Goal: Communication & Community: Ask a question

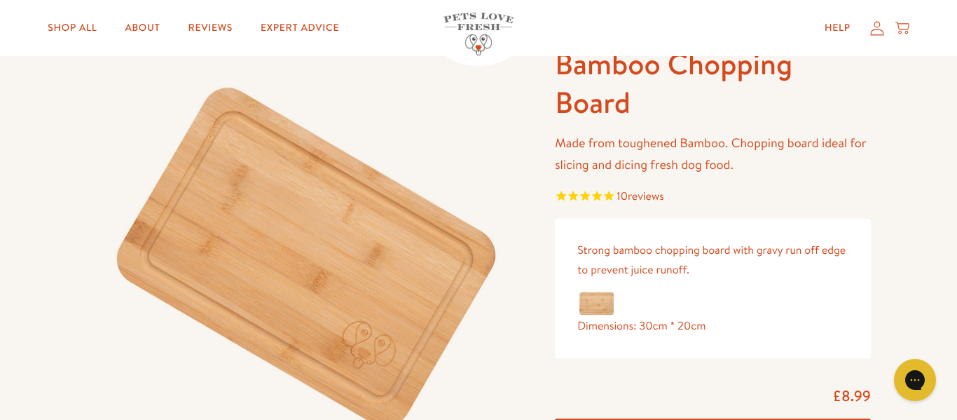
click at [643, 194] on span "reviews" at bounding box center [646, 196] width 36 height 15
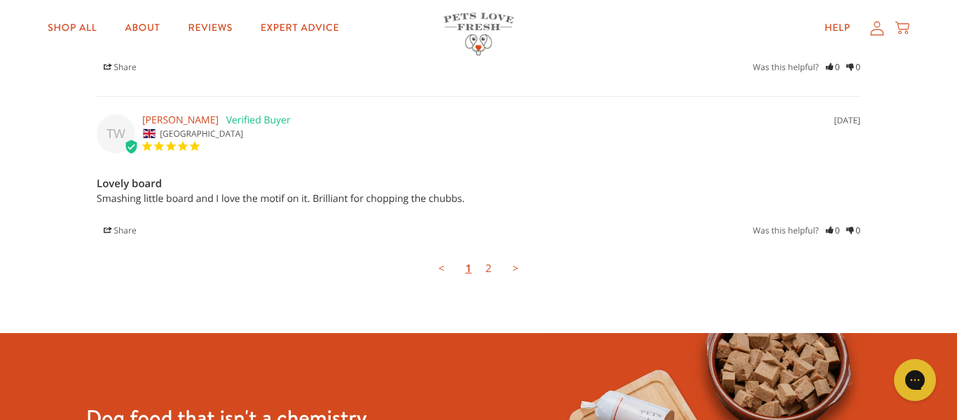
scroll to position [1928, 0]
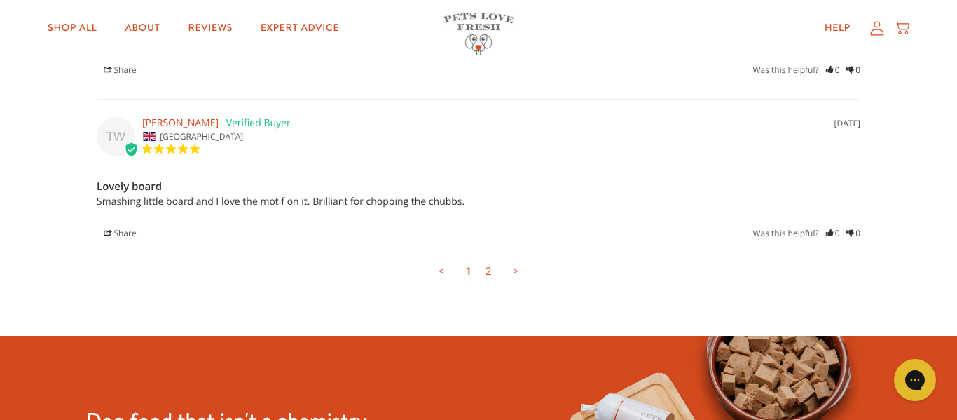
click at [514, 271] on link ">" at bounding box center [516, 271] width 20 height 28
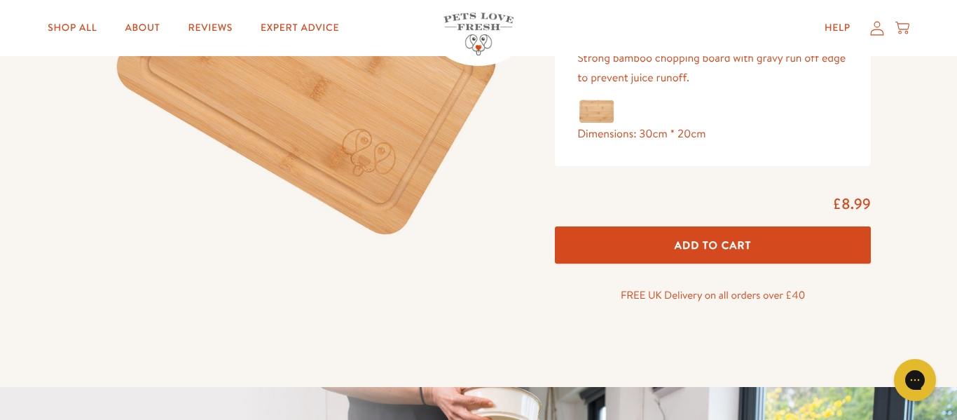
scroll to position [275, 0]
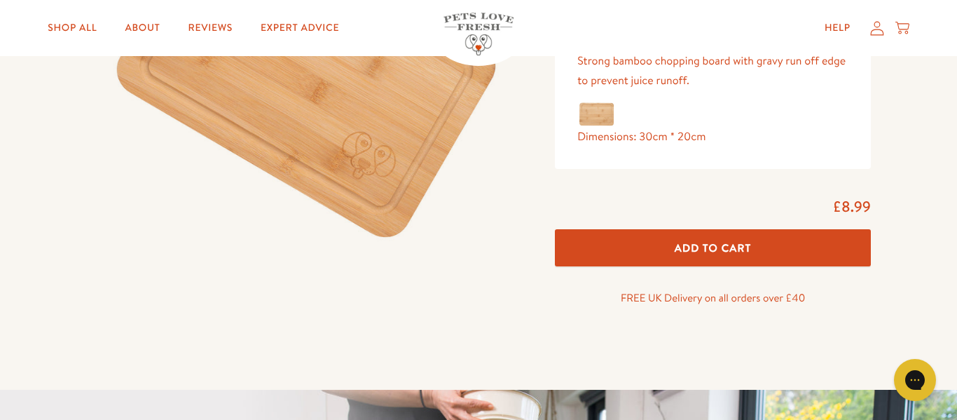
click at [730, 247] on span "Add To Cart" at bounding box center [713, 247] width 77 height 15
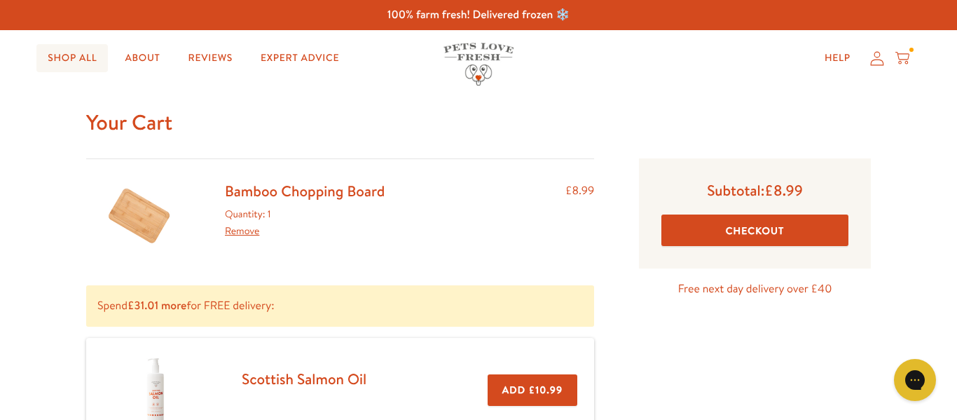
click at [71, 57] on link "Shop All" at bounding box center [71, 58] width 71 height 28
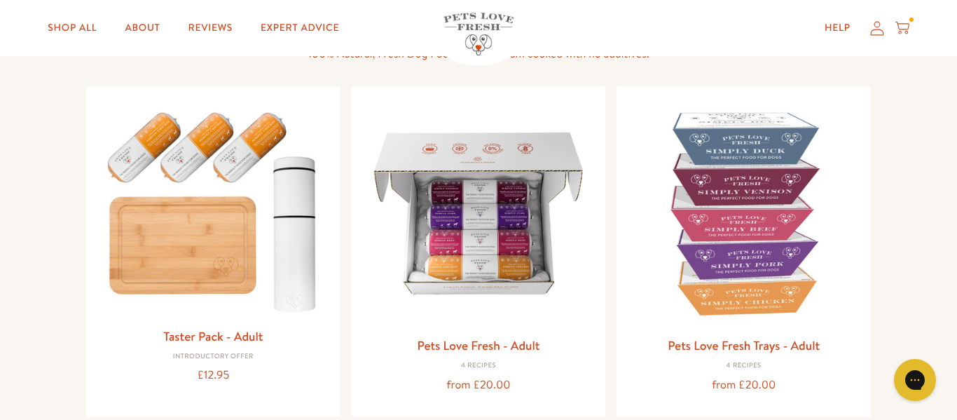
scroll to position [125, 0]
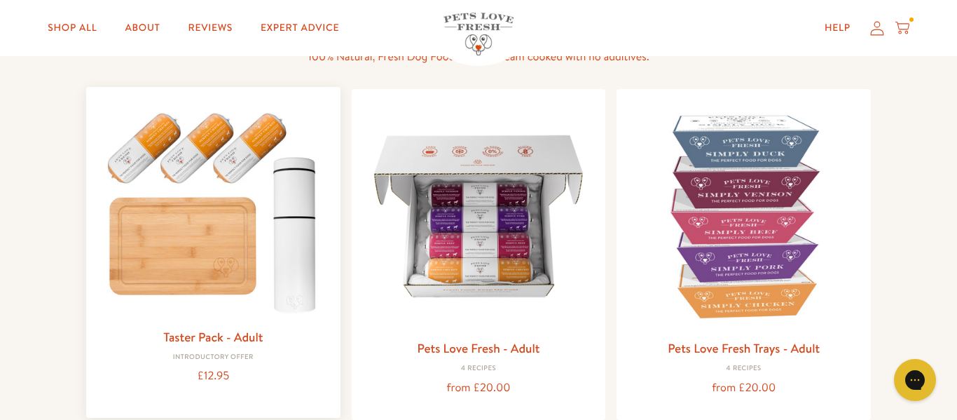
click at [179, 228] on img at bounding box center [213, 209] width 232 height 222
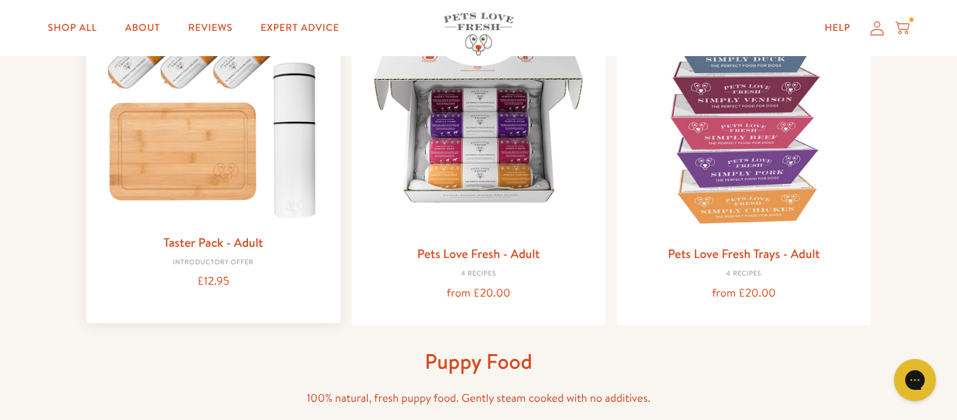
scroll to position [210, 0]
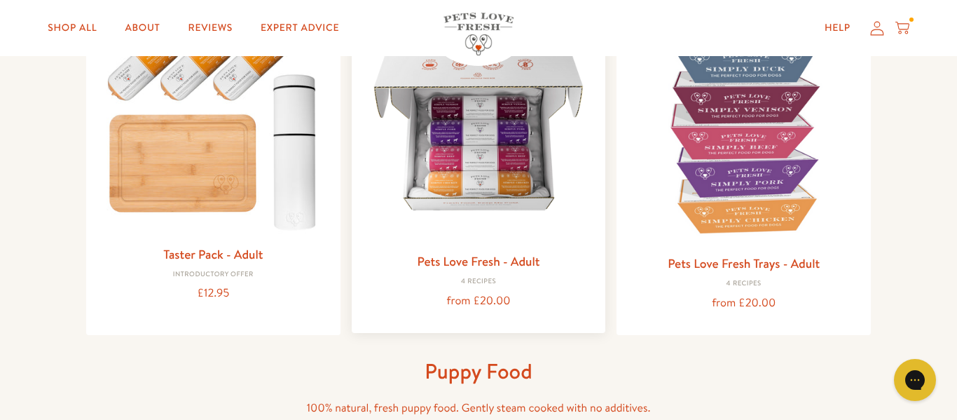
click at [456, 158] on img at bounding box center [479, 129] width 232 height 232
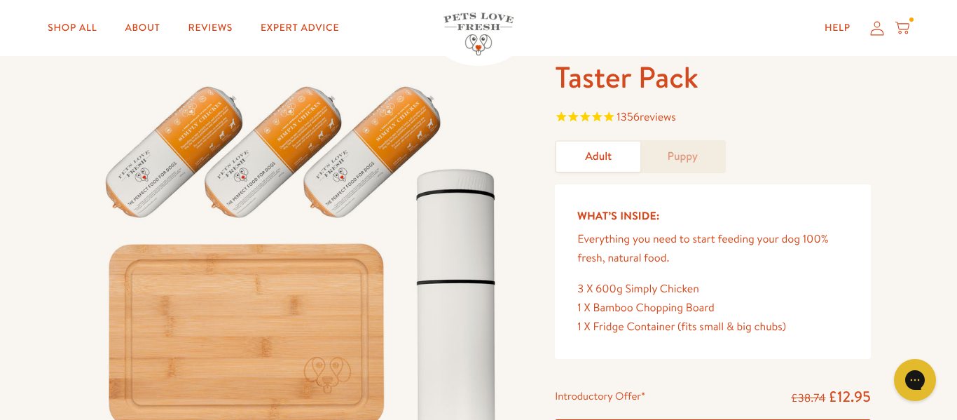
scroll to position [69, 0]
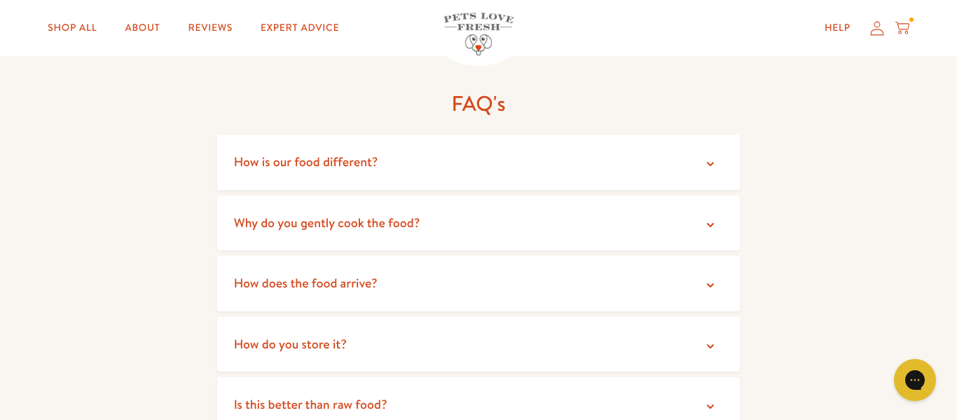
scroll to position [2378, 0]
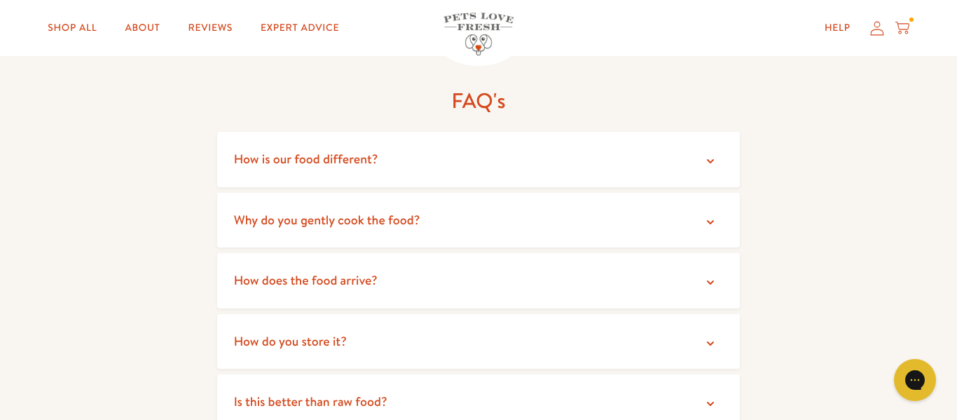
click at [244, 211] on span "Why do you gently cook the food?" at bounding box center [327, 220] width 186 height 18
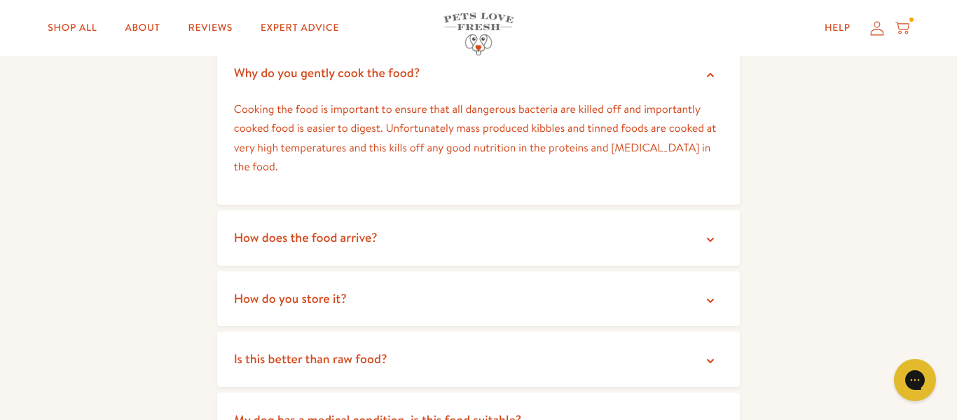
scroll to position [2528, 0]
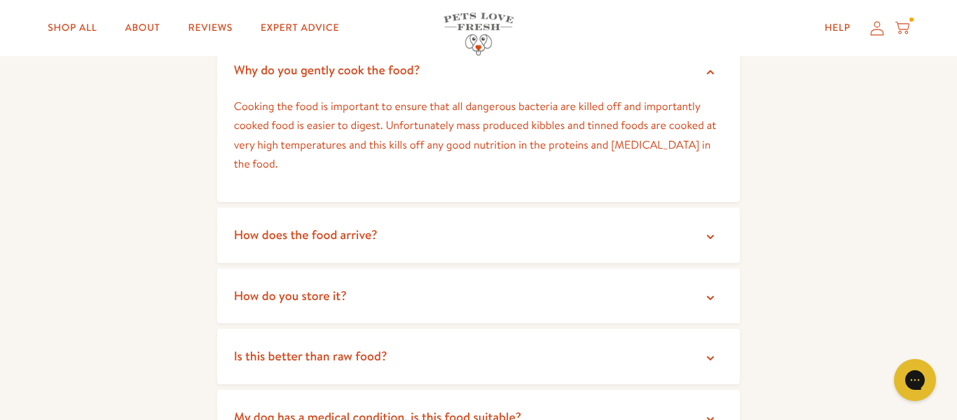
click at [230, 219] on summary "How does the food arrive?" at bounding box center [479, 234] width 524 height 55
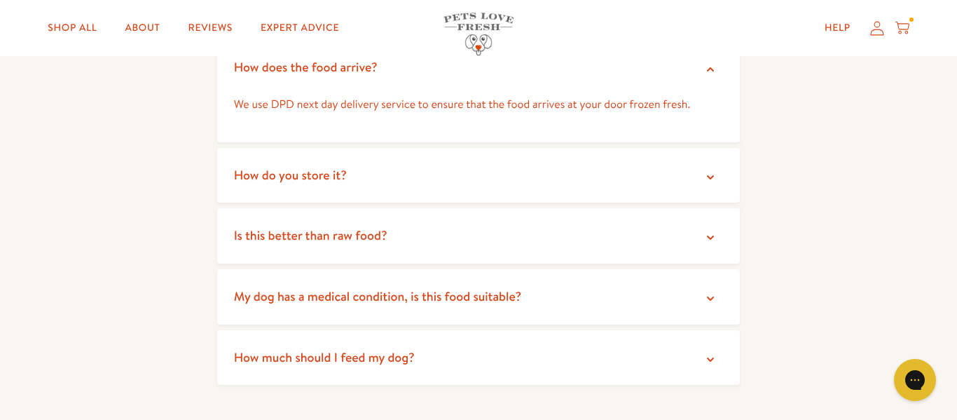
scroll to position [2698, 0]
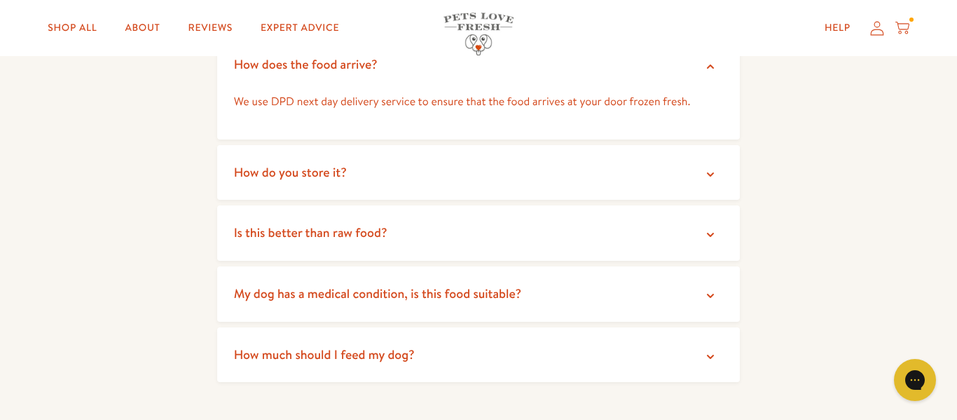
click at [254, 224] on span "Is this better than raw food?" at bounding box center [310, 233] width 153 height 18
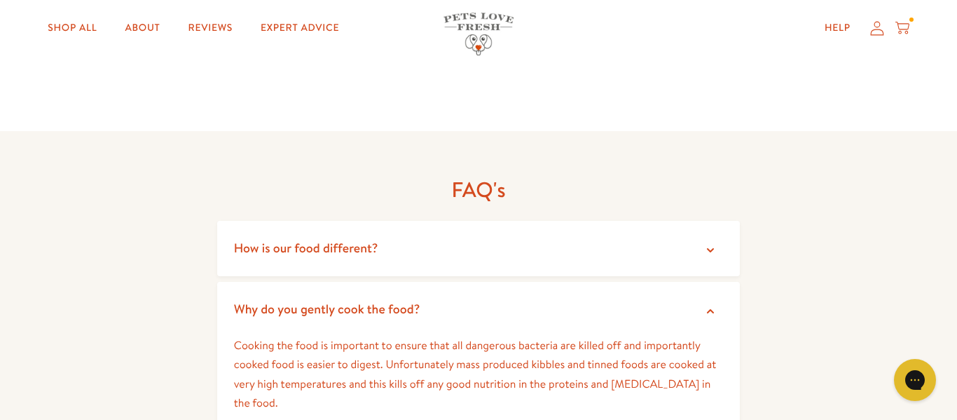
scroll to position [2288, 0]
click at [247, 240] on span "How is our food different?" at bounding box center [306, 249] width 144 height 18
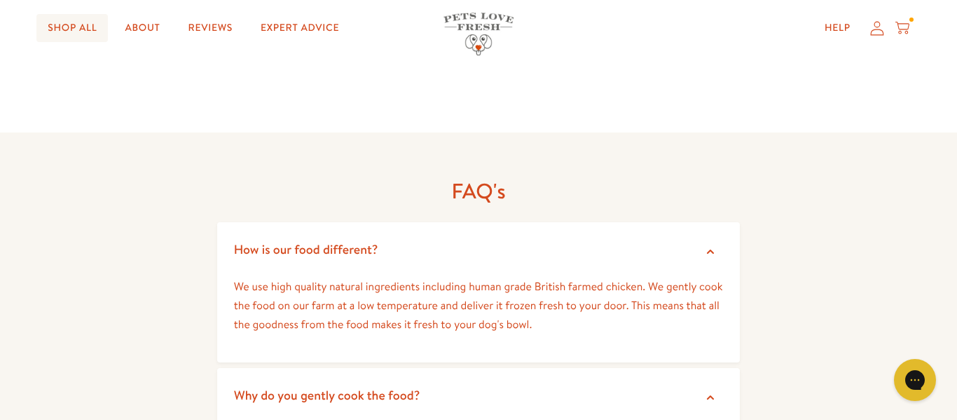
click at [79, 27] on link "Shop All" at bounding box center [71, 28] width 71 height 28
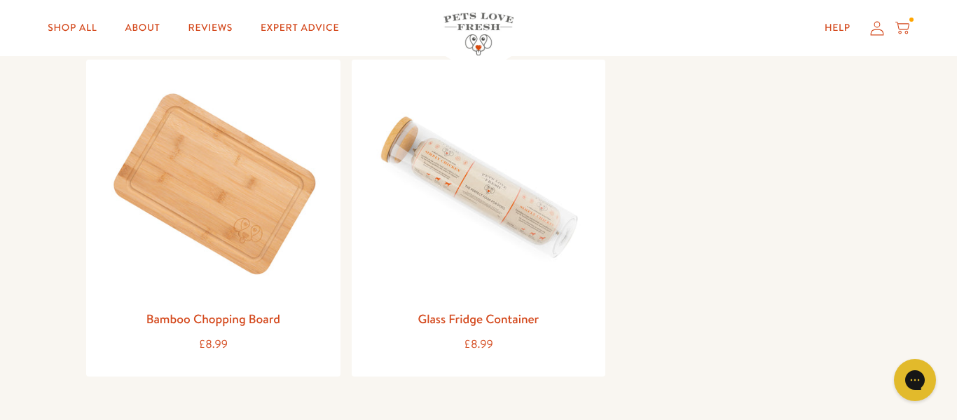
scroll to position [1702, 0]
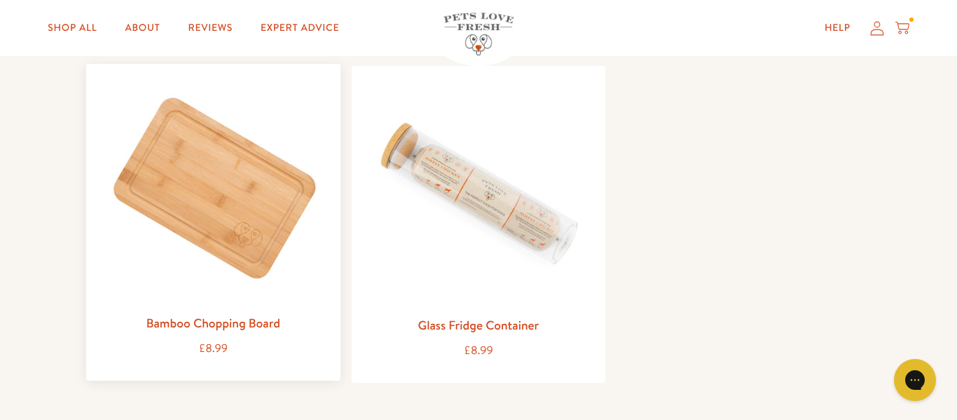
click at [236, 179] on img at bounding box center [213, 191] width 232 height 232
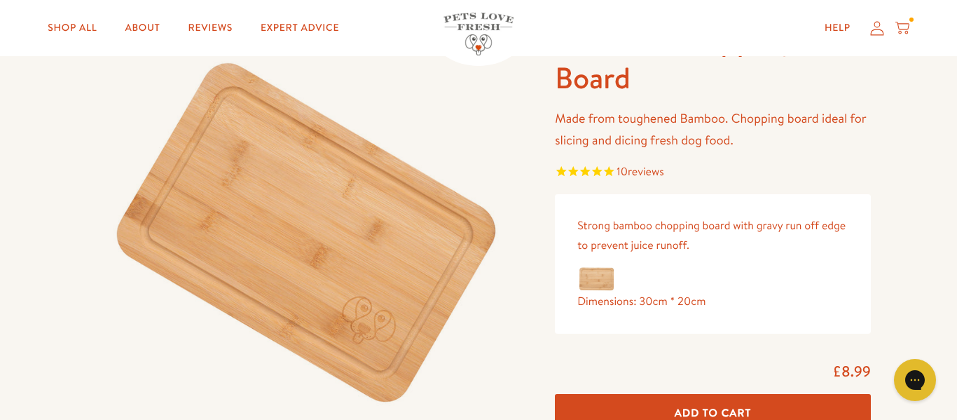
scroll to position [102, 0]
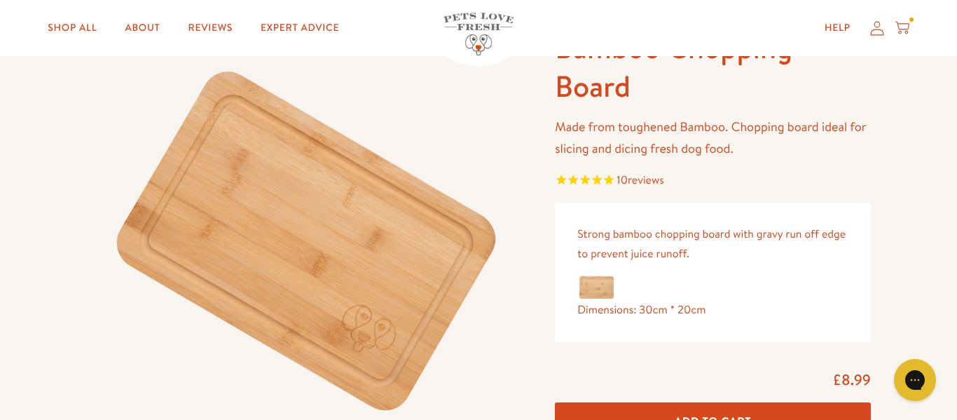
click at [900, 25] on icon at bounding box center [903, 27] width 14 height 15
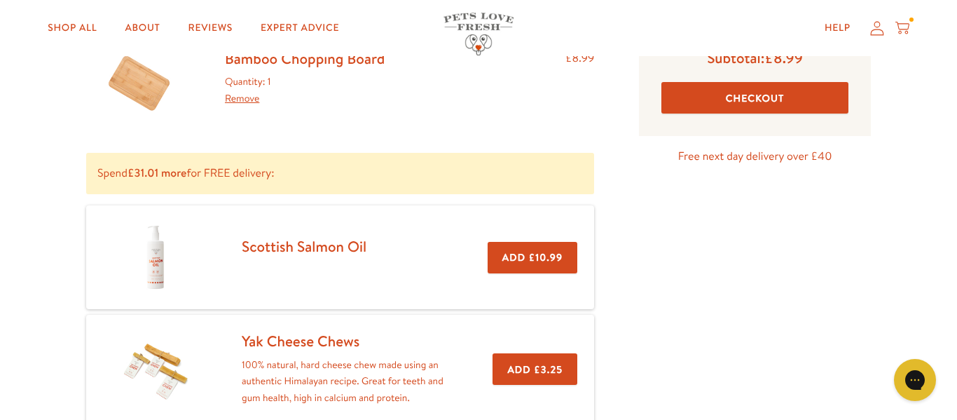
scroll to position [128, 0]
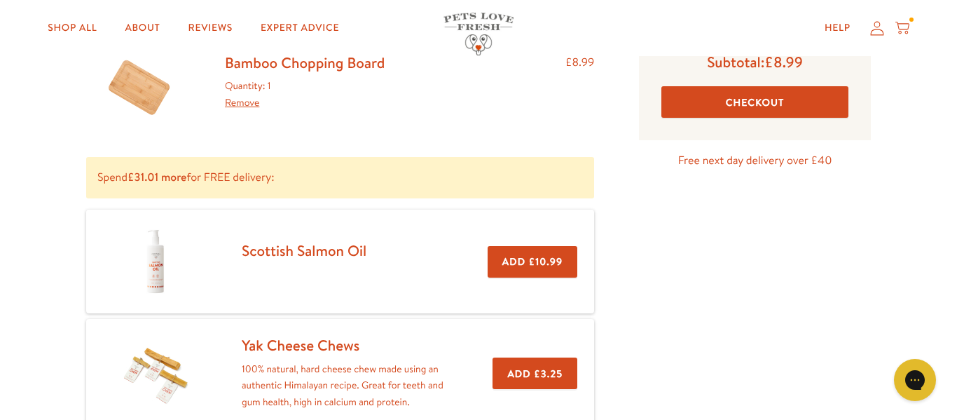
click at [760, 101] on button "Checkout" at bounding box center [755, 102] width 187 height 32
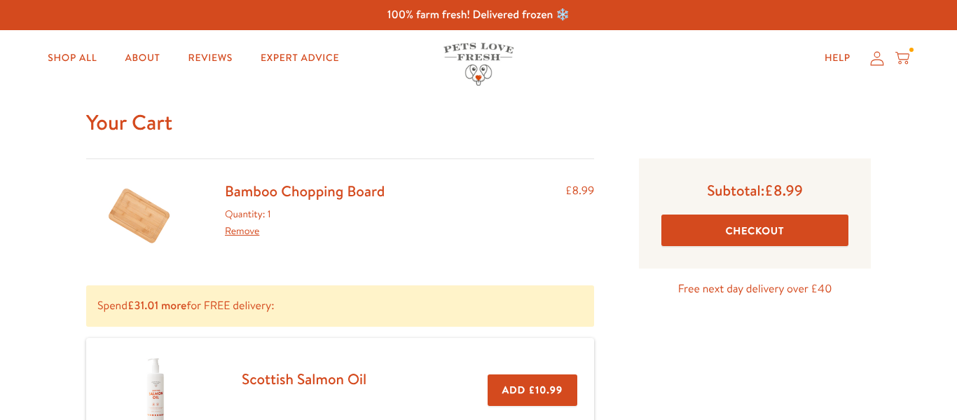
click at [271, 181] on link "Bamboo Chopping Board" at bounding box center [305, 191] width 160 height 20
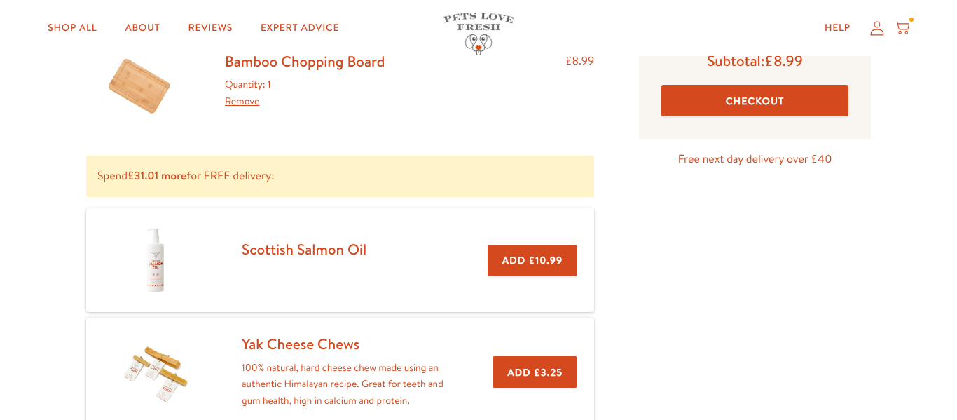
scroll to position [130, 0]
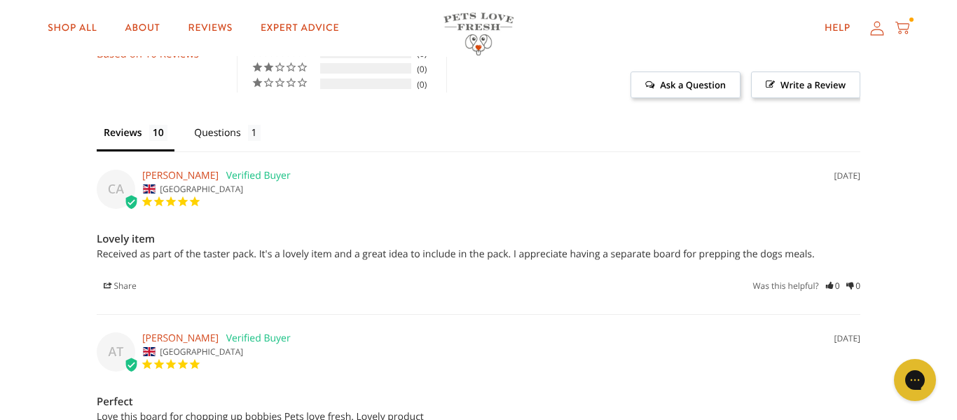
scroll to position [1207, 0]
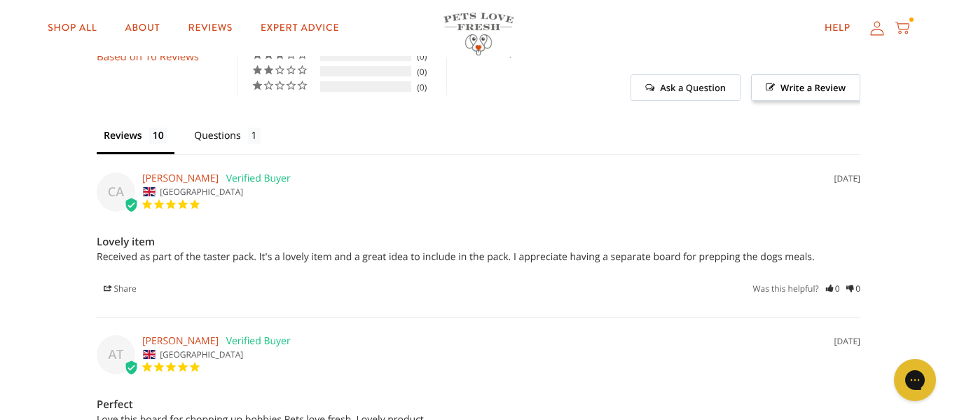
click at [678, 84] on span "Ask a Question" at bounding box center [686, 87] width 110 height 27
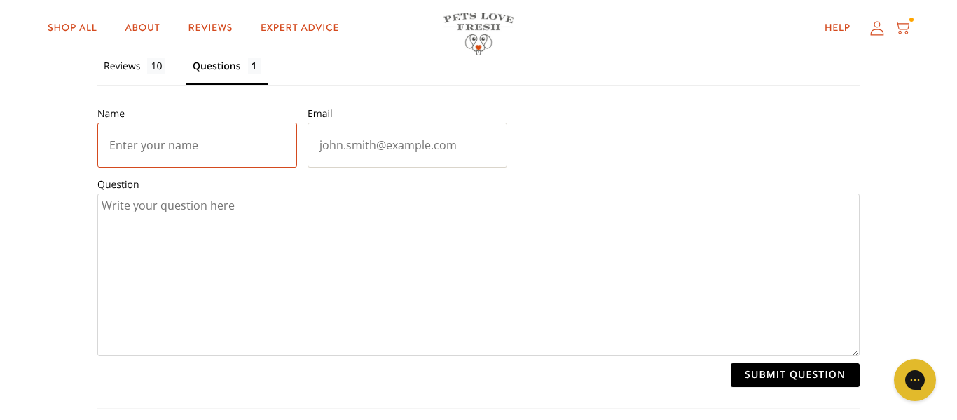
scroll to position [1267, 0]
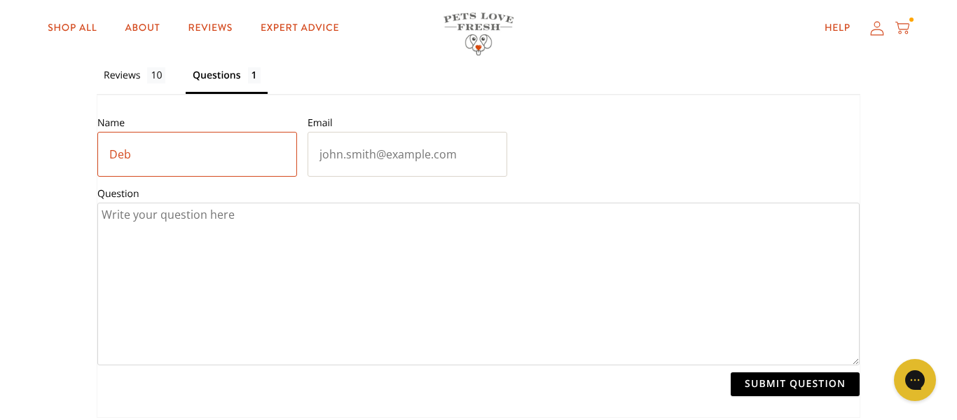
type input "Deb"
click at [362, 159] on input "Email" at bounding box center [408, 154] width 200 height 45
type input "debhosking@gmail.com"
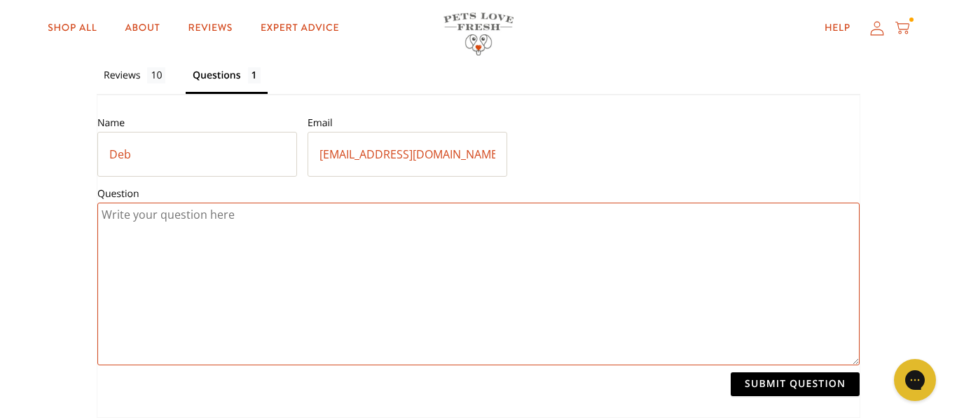
click at [222, 222] on textarea "Question" at bounding box center [478, 284] width 763 height 163
drag, startPoint x: 117, startPoint y: 212, endPoint x: 129, endPoint y: 215, distance: 12.2
click at [129, 215] on textarea "Hi, Is this non-slip, please?" at bounding box center [478, 284] width 763 height 163
click at [171, 214] on textarea "Hi, Does this non-slip, please?" at bounding box center [478, 284] width 763 height 163
type textarea "Hi, Does this have a non-slip base, please?"
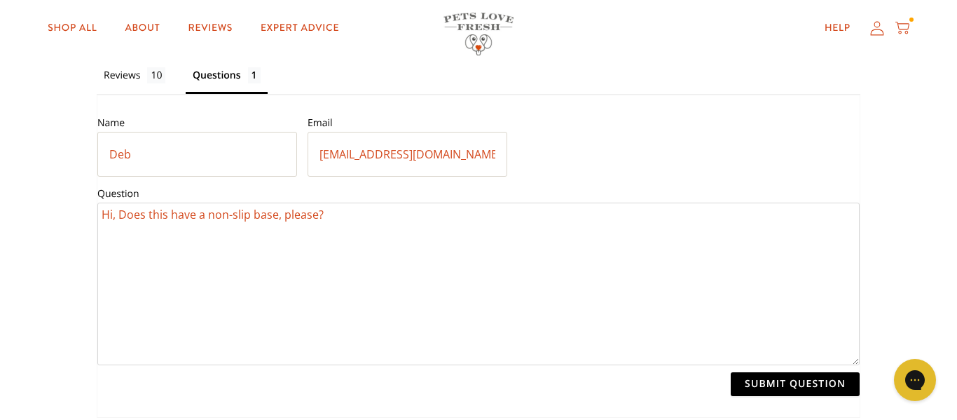
click at [774, 384] on input "Submit Question" at bounding box center [795, 384] width 129 height 24
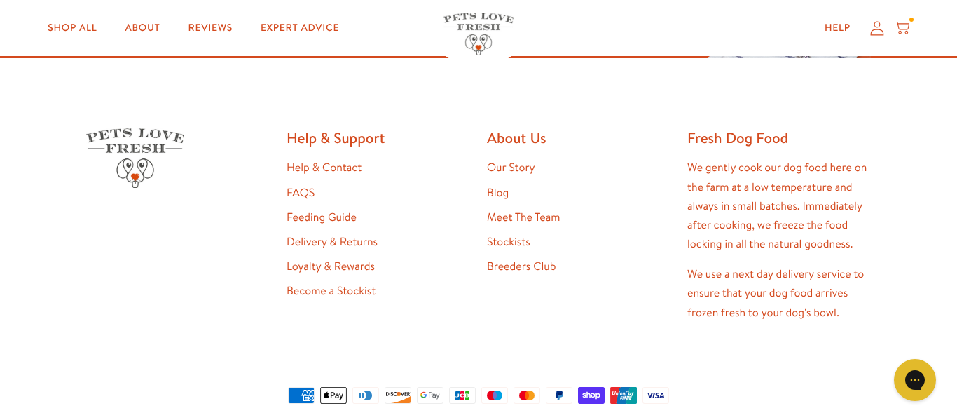
scroll to position [1964, 0]
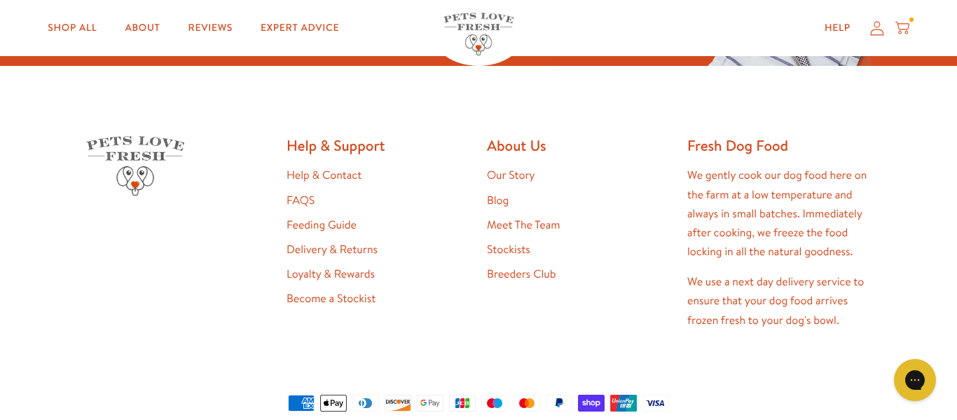
click at [348, 248] on link "Delivery & Returns" at bounding box center [332, 249] width 91 height 15
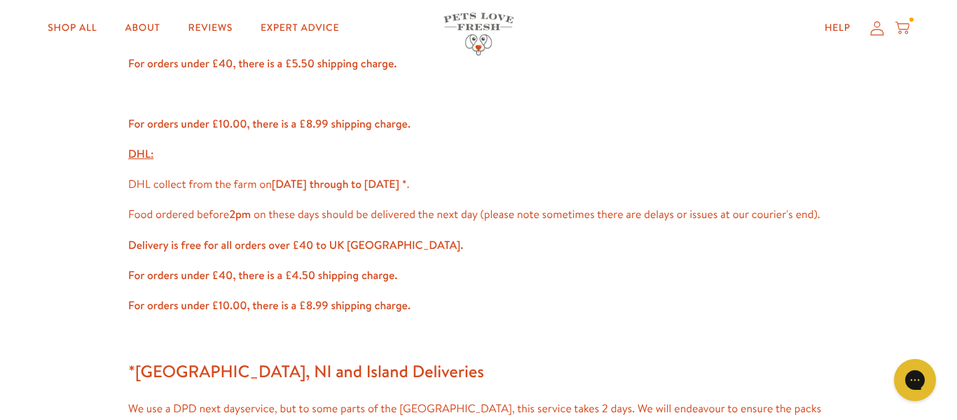
scroll to position [866, 0]
